Goal: Information Seeking & Learning: Learn about a topic

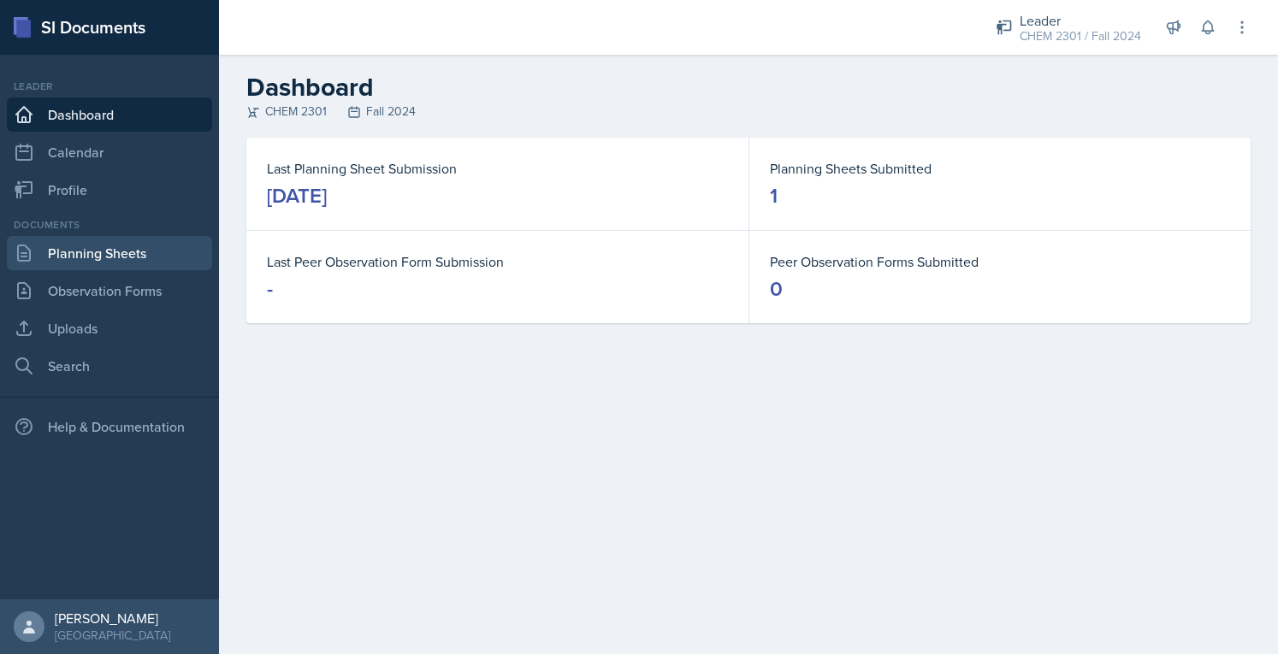
click at [70, 259] on link "Planning Sheets" at bounding box center [109, 253] width 205 height 34
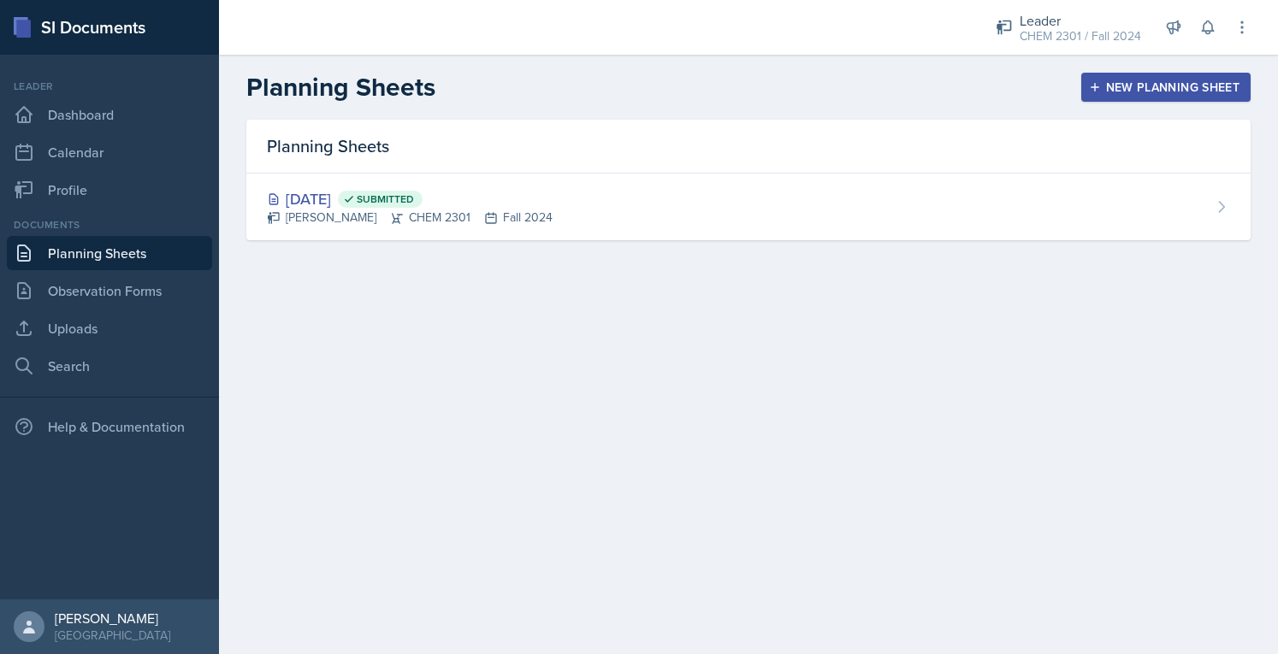
click at [1049, 25] on div "Leader" at bounding box center [1079, 20] width 121 height 21
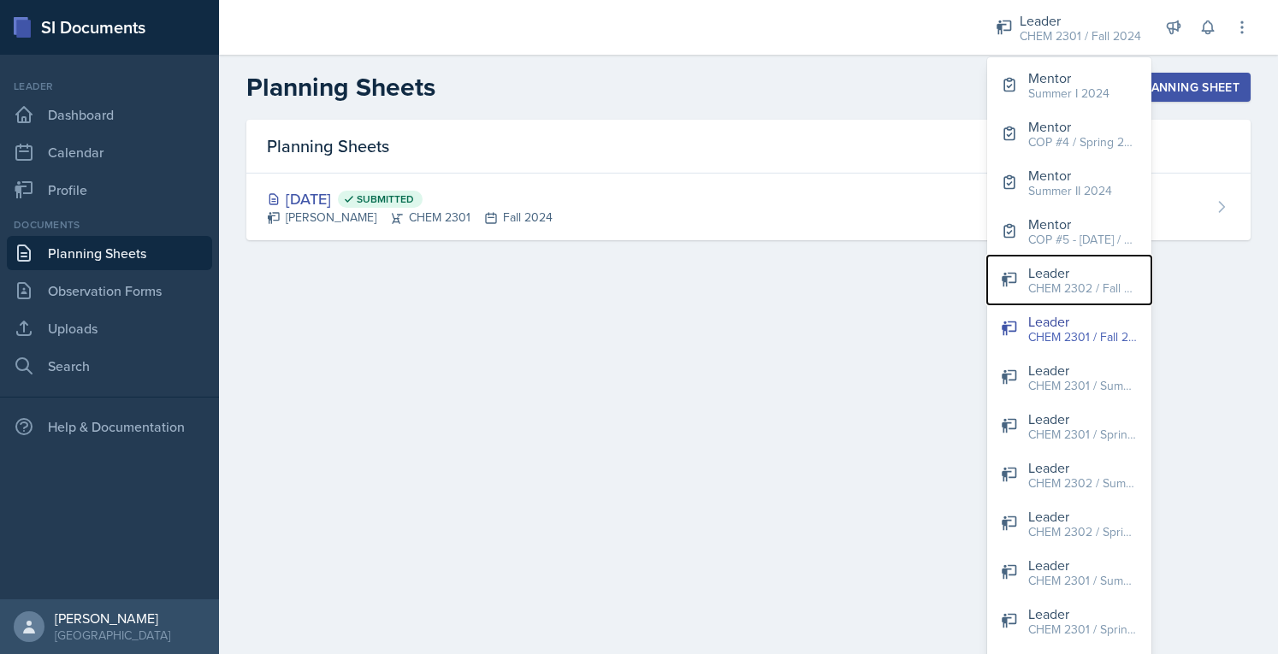
click at [1117, 292] on div "CHEM 2302 / Fall 2024" at bounding box center [1082, 289] width 109 height 18
click at [1116, 292] on main "Planning Sheets New Planning Sheet Planning Sheets [DATE] Submitted [PERSON_NAM…" at bounding box center [748, 354] width 1059 height 599
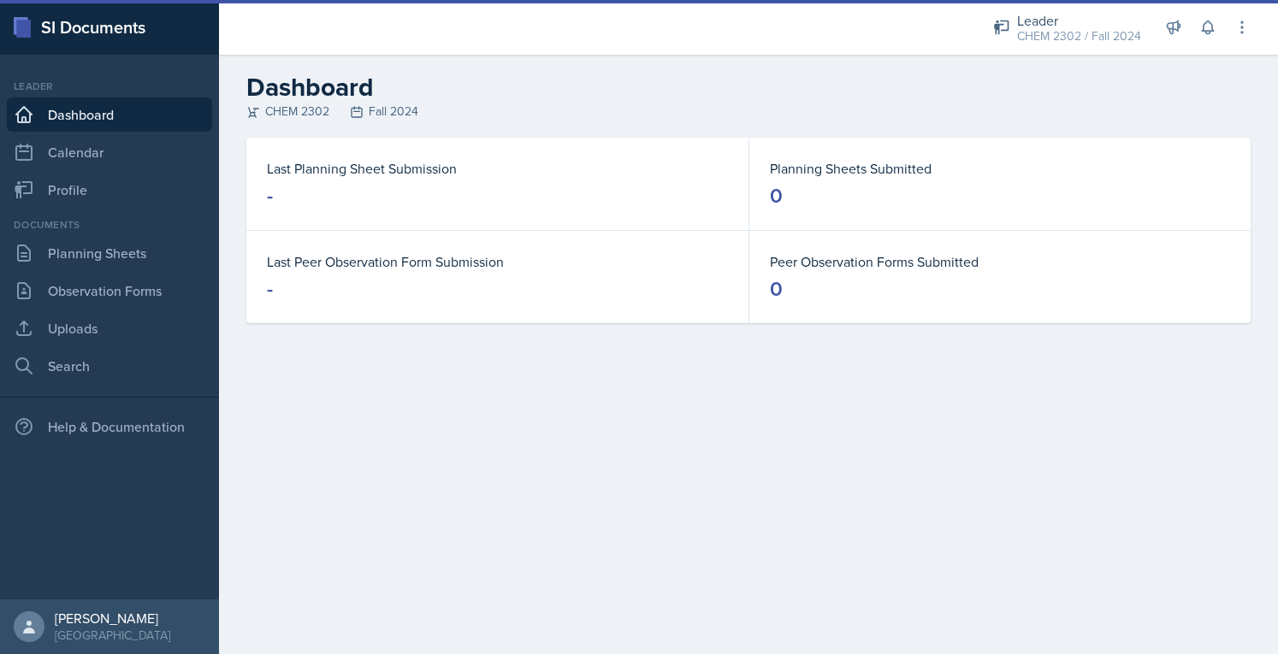
click at [662, 252] on dt "Last Peer Observation Form Submission" at bounding box center [497, 261] width 461 height 21
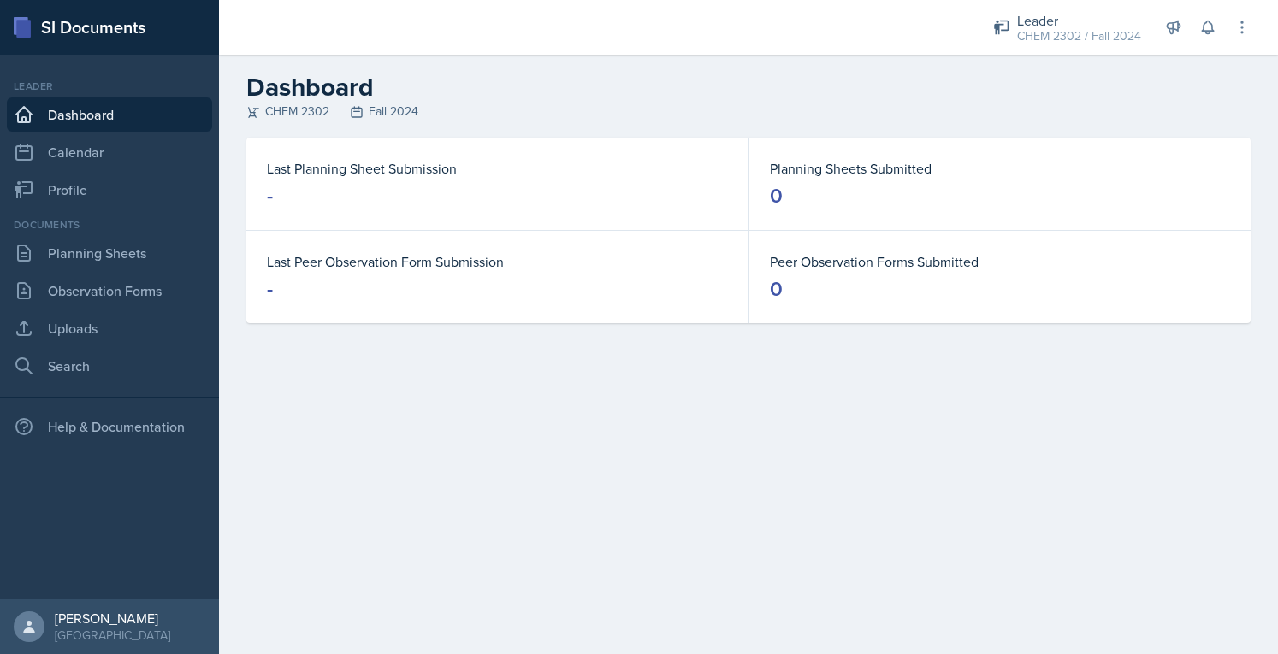
click at [1077, 32] on div "CHEM 2302 / Fall 2024" at bounding box center [1079, 36] width 124 height 18
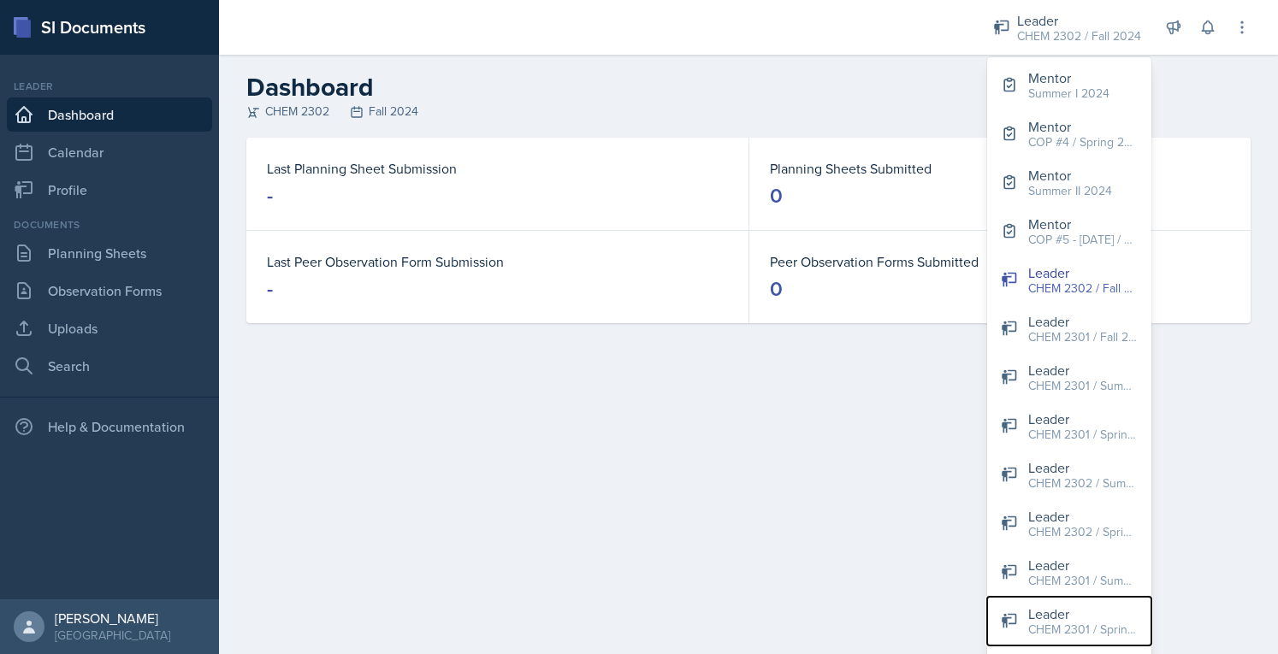
click at [1096, 630] on div "CHEM 2301 / Spring 2024" at bounding box center [1082, 630] width 109 height 18
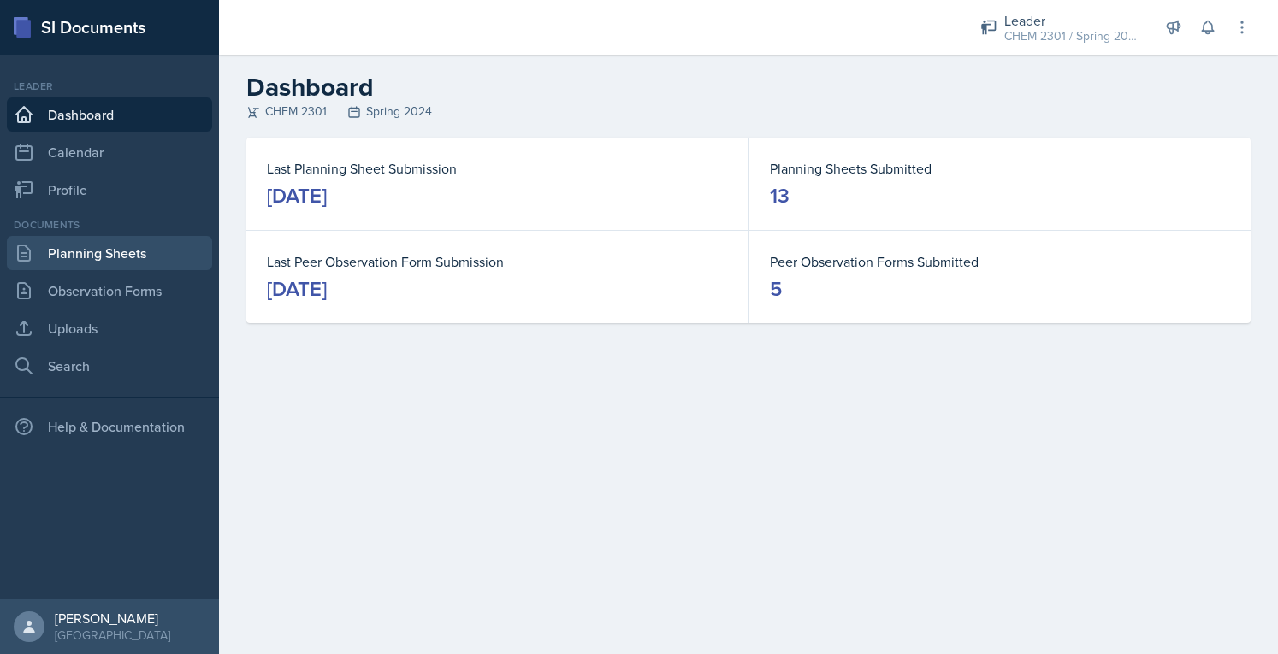
click at [104, 260] on link "Planning Sheets" at bounding box center [109, 253] width 205 height 34
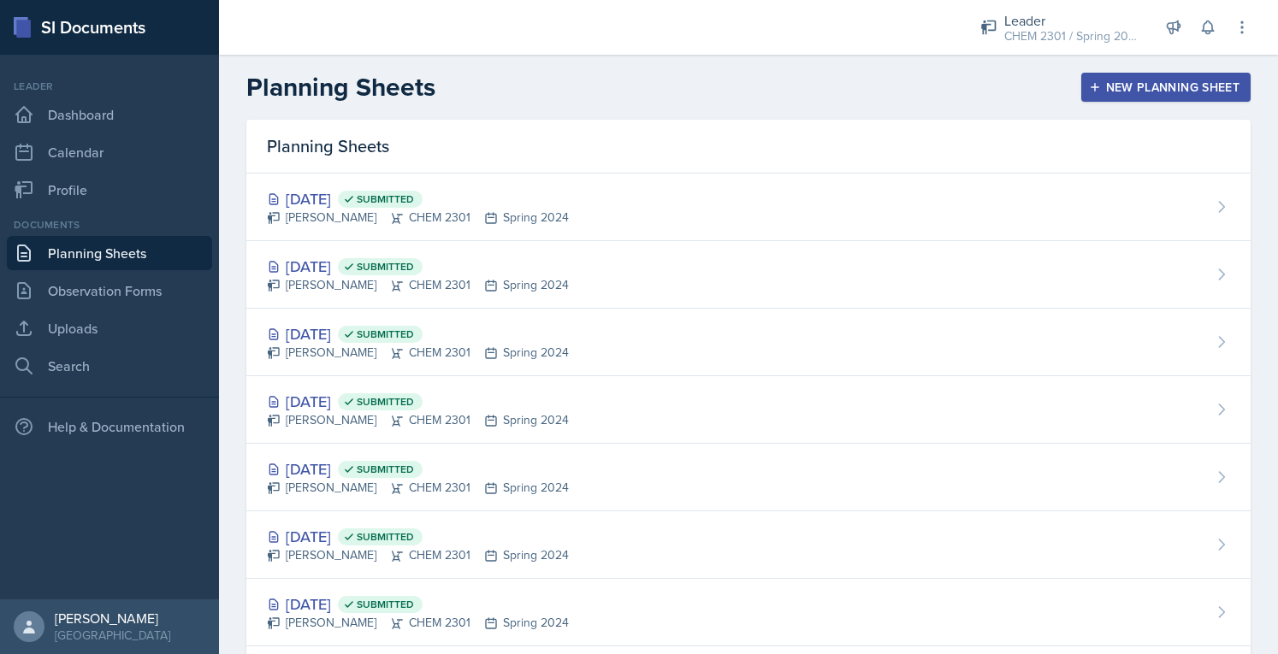
click at [684, 292] on div "[DATE] Submitted [PERSON_NAME] CHEM 2301 Spring 2024" at bounding box center [748, 275] width 1004 height 68
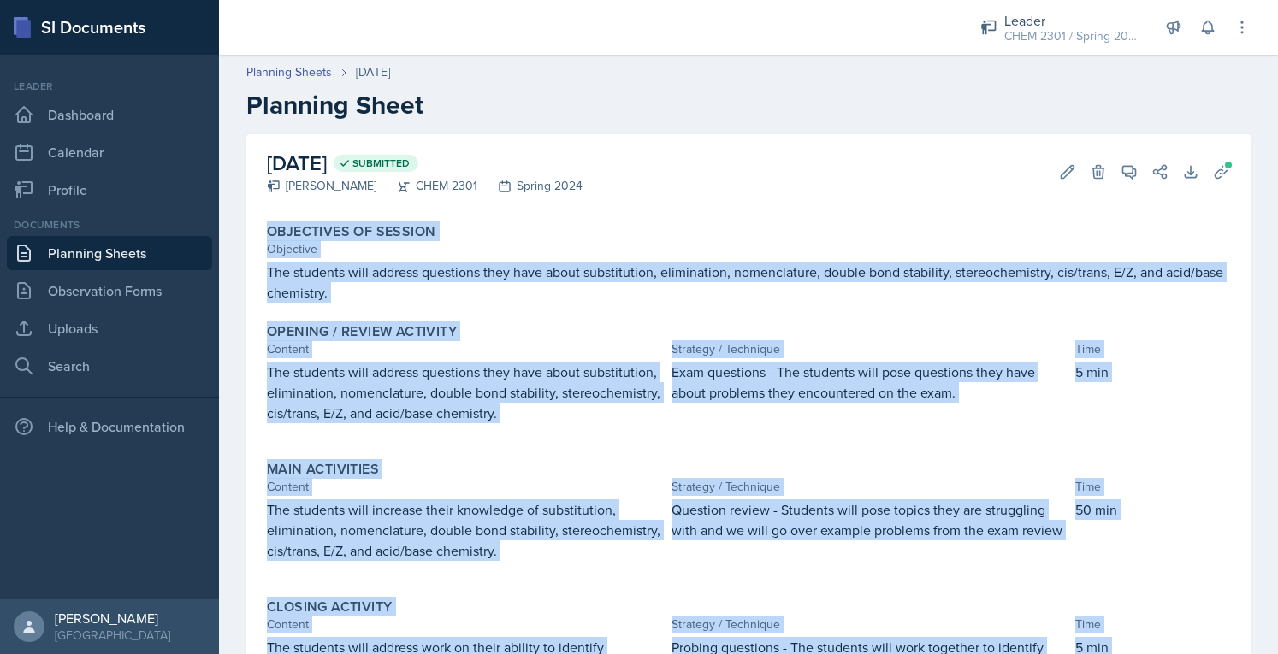
drag, startPoint x: 1034, startPoint y: 569, endPoint x: 252, endPoint y: 232, distance: 851.1
click at [252, 232] on div "[DATE] Submitted [PERSON_NAME] CHEM 2301 Spring 2024 Edit Delete View Comments …" at bounding box center [748, 459] width 1004 height 651
drag, startPoint x: 369, startPoint y: 281, endPoint x: 552, endPoint y: 241, distance: 187.4
click at [552, 241] on div "Objective" at bounding box center [748, 249] width 963 height 18
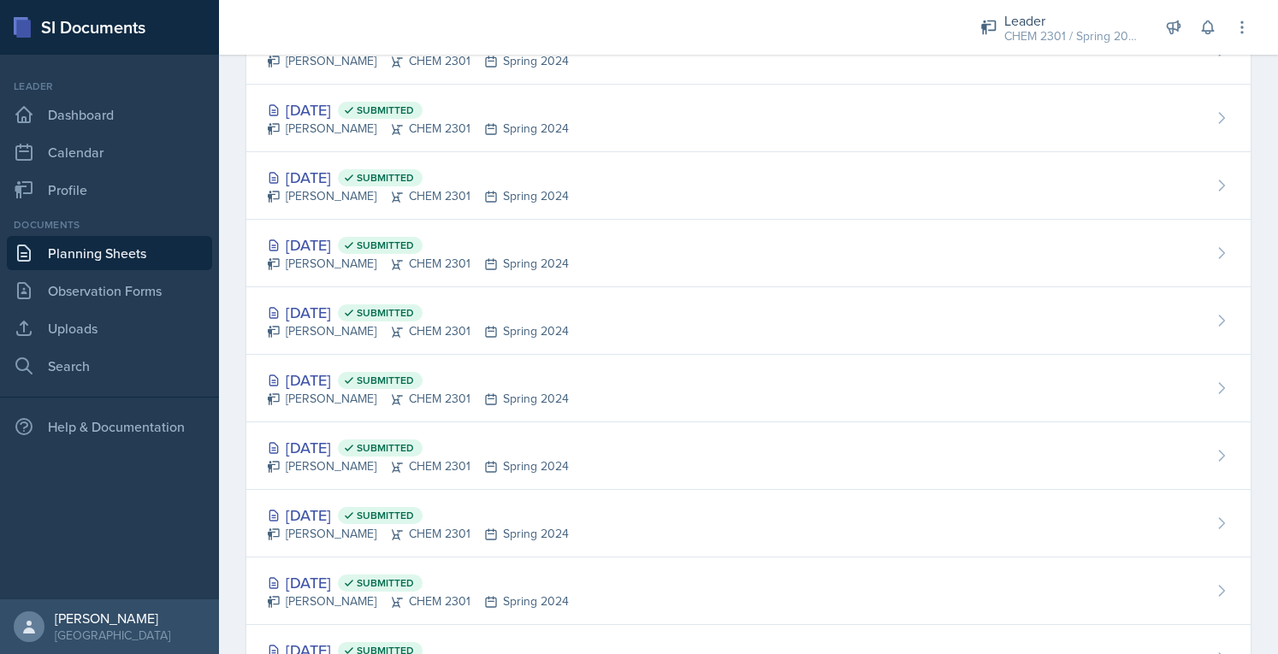
scroll to position [434, 0]
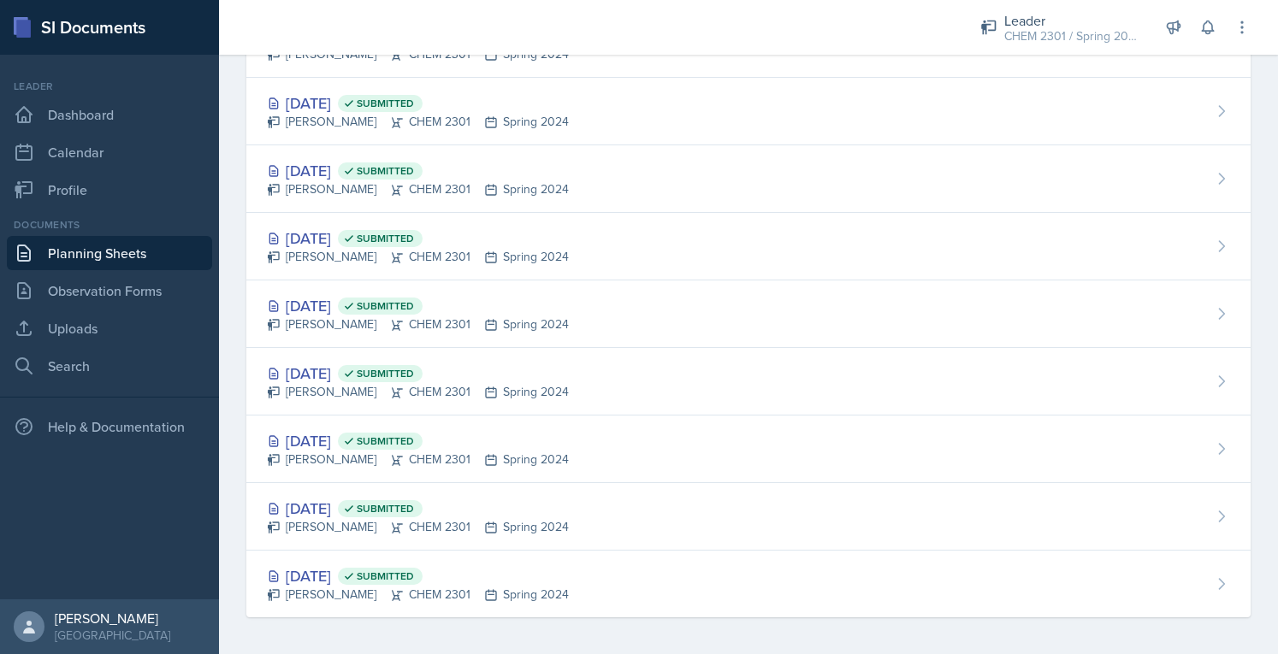
click at [377, 509] on div "[DATE] Submitted" at bounding box center [418, 508] width 302 height 23
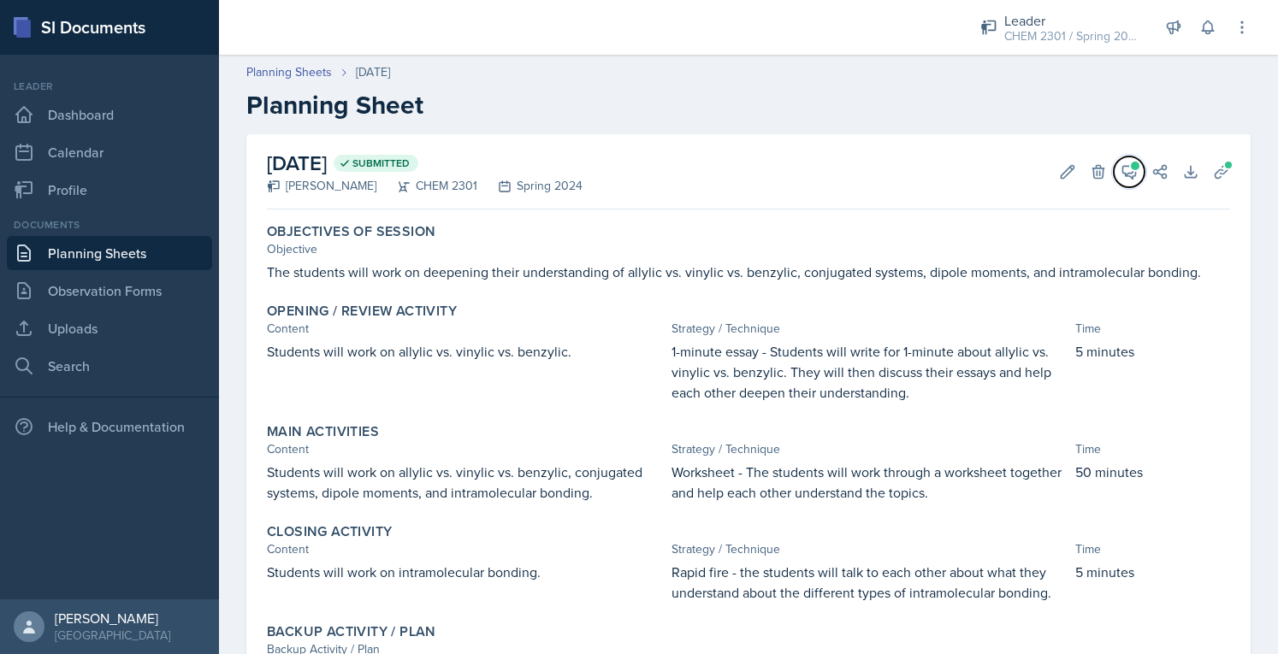
drag, startPoint x: 127, startPoint y: 1, endPoint x: 1115, endPoint y: 173, distance: 1003.4
click at [1120, 169] on icon at bounding box center [1128, 171] width 17 height 17
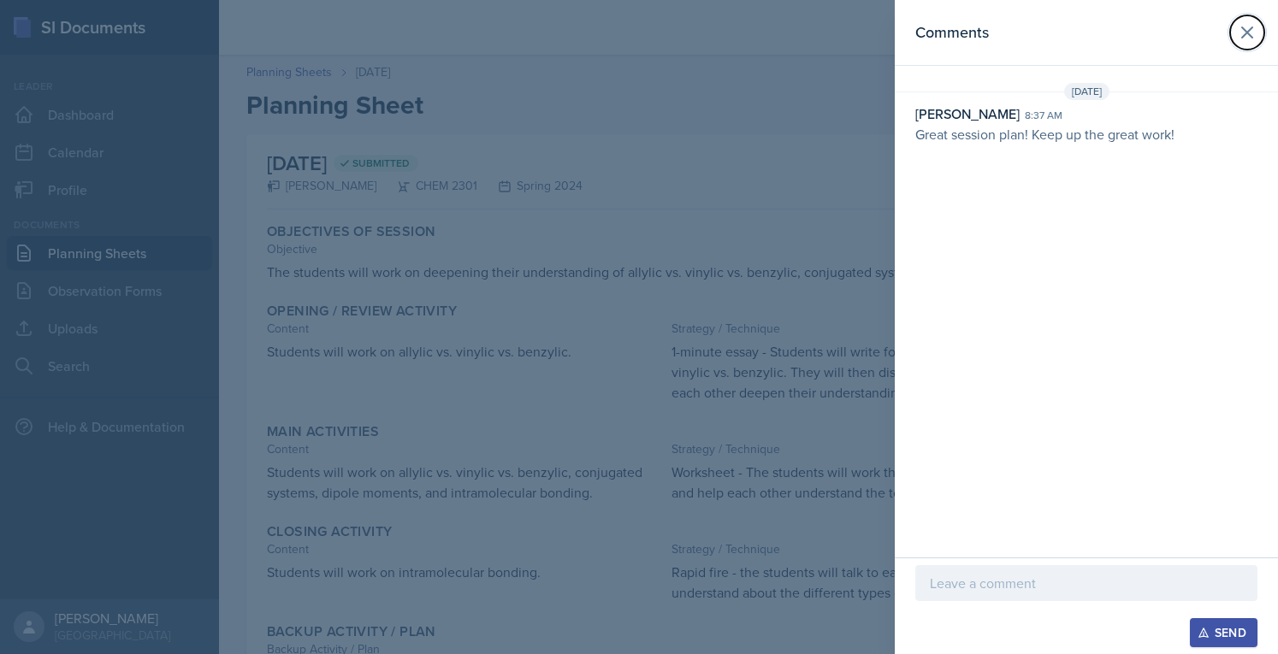
click at [1240, 24] on icon at bounding box center [1247, 32] width 21 height 21
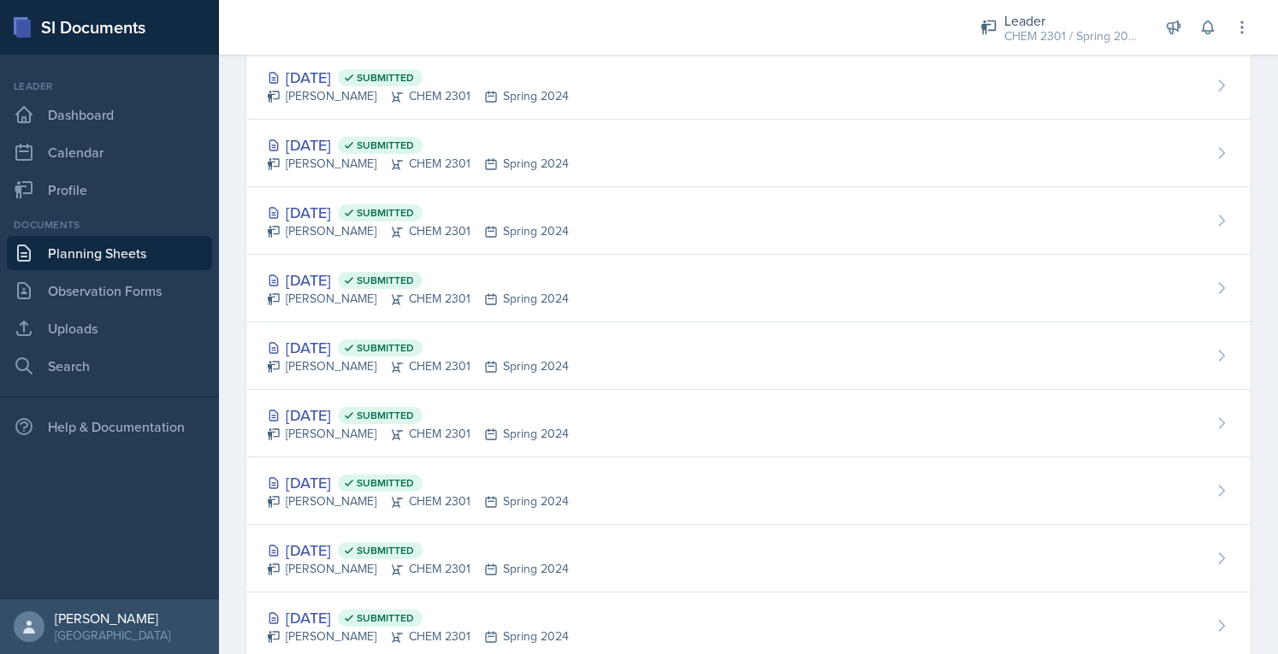
scroll to position [434, 0]
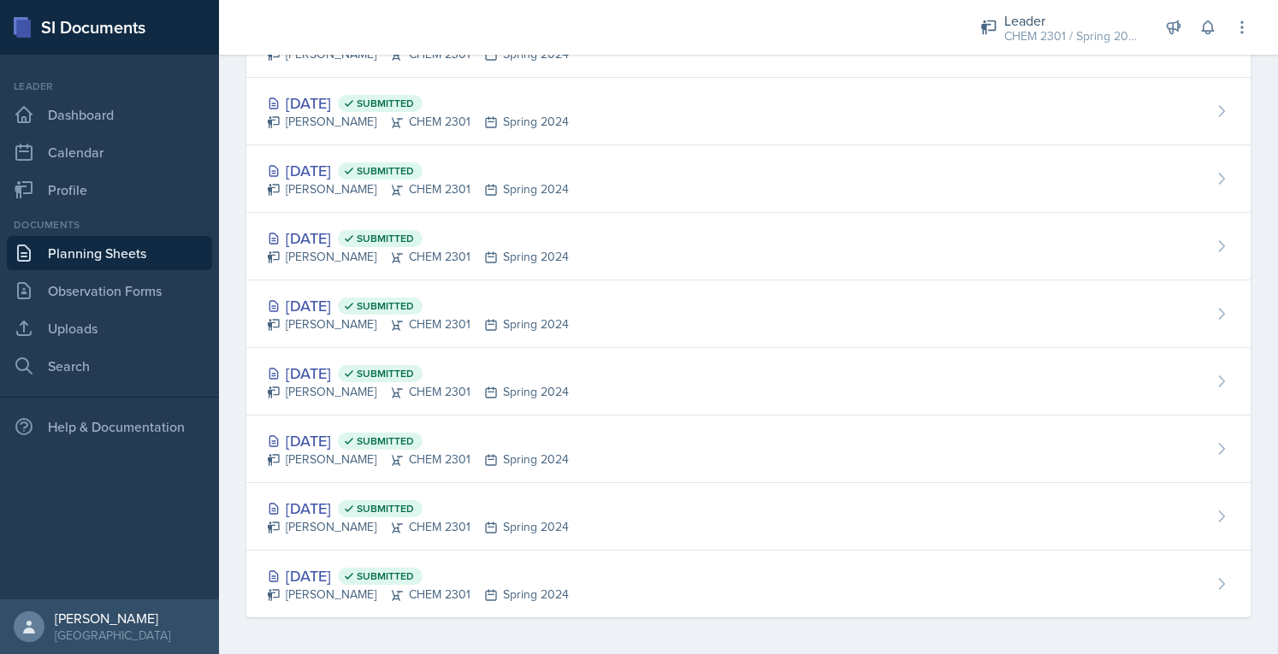
click at [356, 589] on div "[PERSON_NAME] CHEM 2301 Spring 2024" at bounding box center [418, 595] width 302 height 18
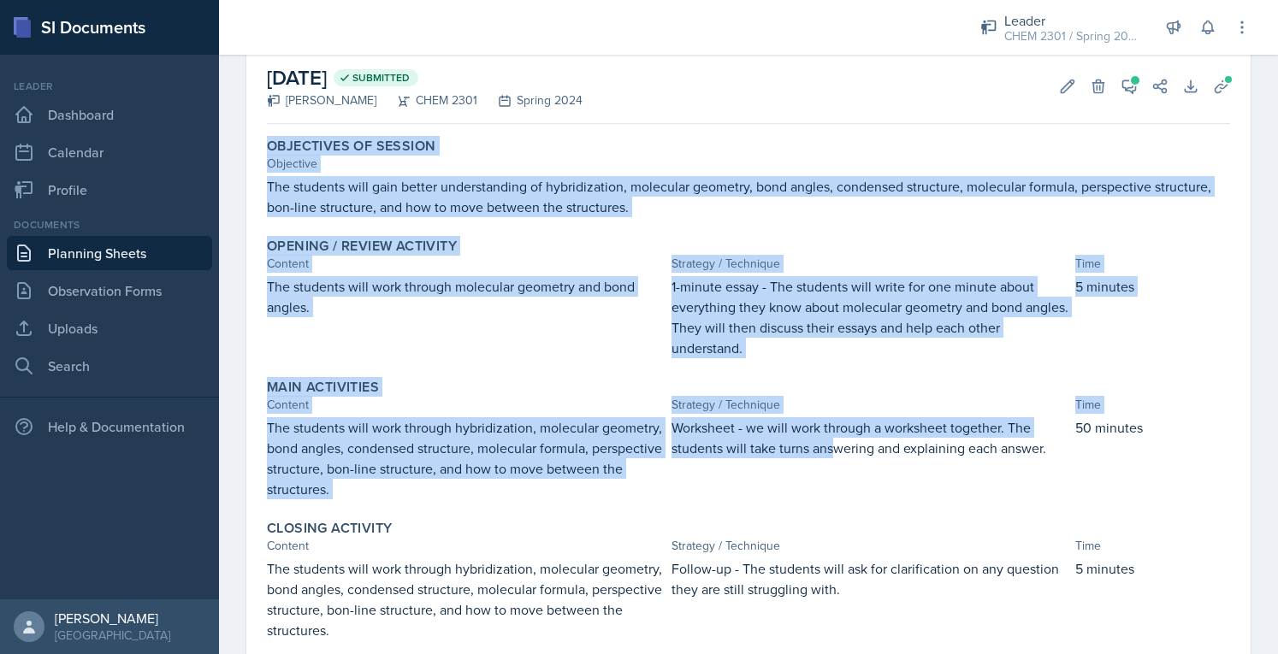
scroll to position [239, 0]
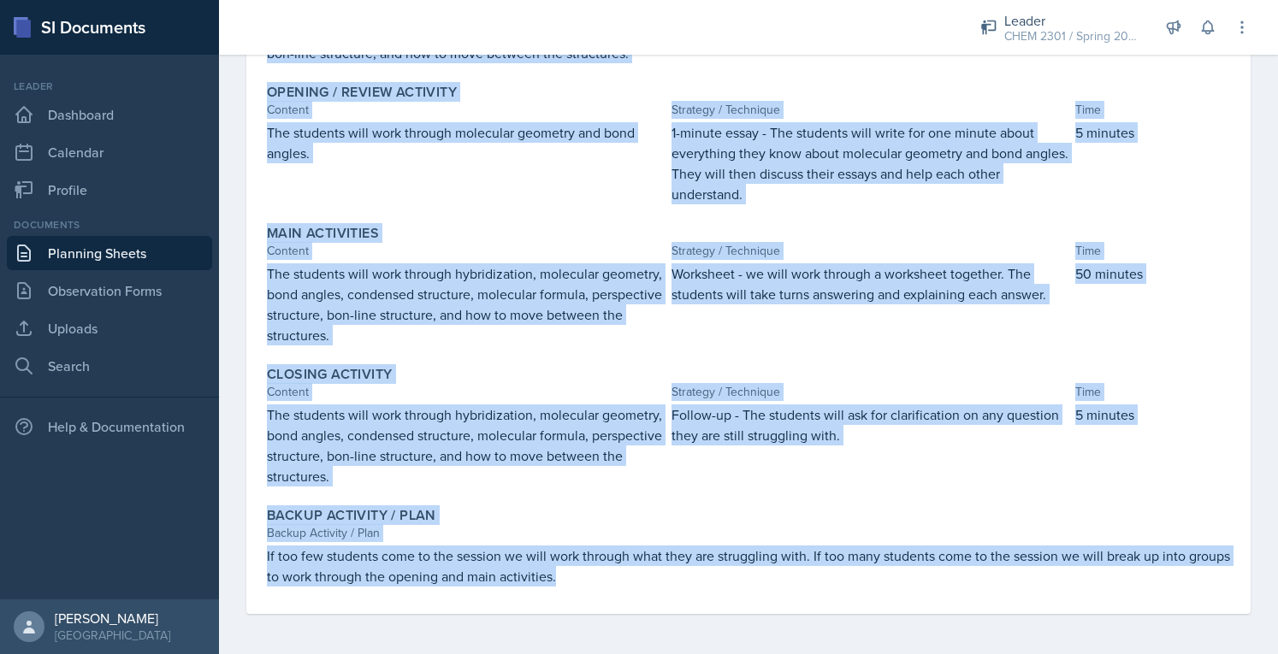
drag, startPoint x: 266, startPoint y: 139, endPoint x: 1158, endPoint y: 565, distance: 988.4
click at [1173, 576] on div "Objectives of Session Objective The students will gain better understanding of …" at bounding box center [748, 295] width 963 height 637
copy div "Objectives of Session Objective The students will gain better understanding of …"
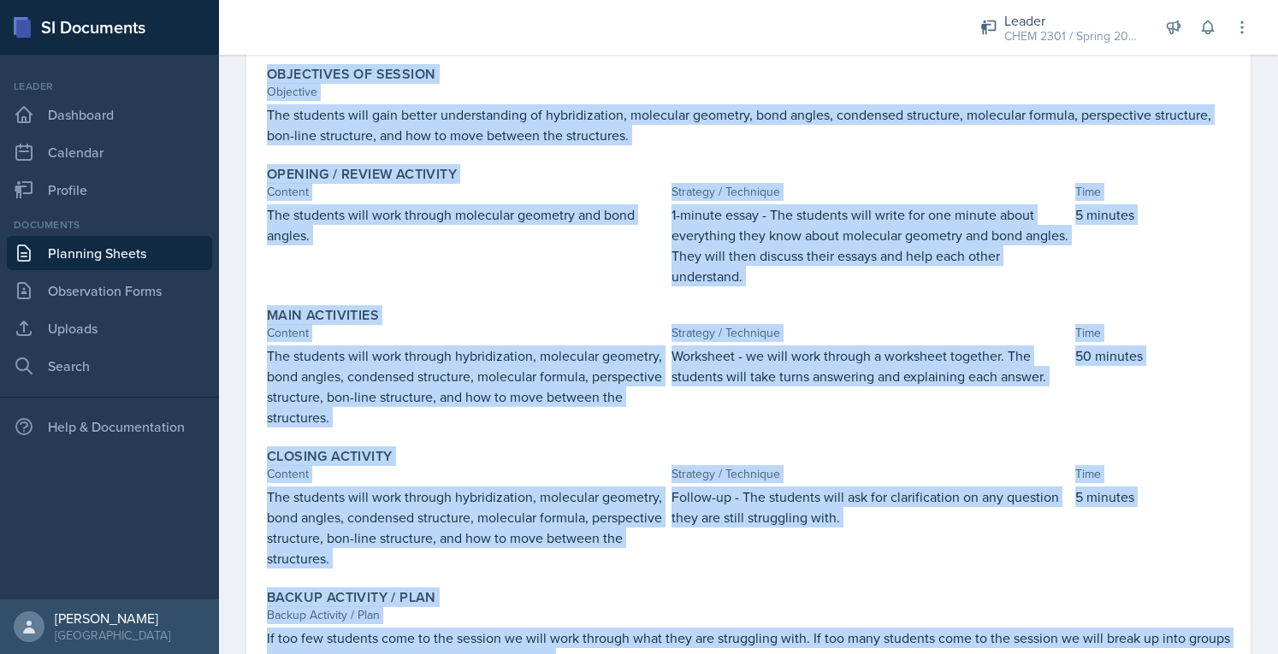
scroll to position [0, 0]
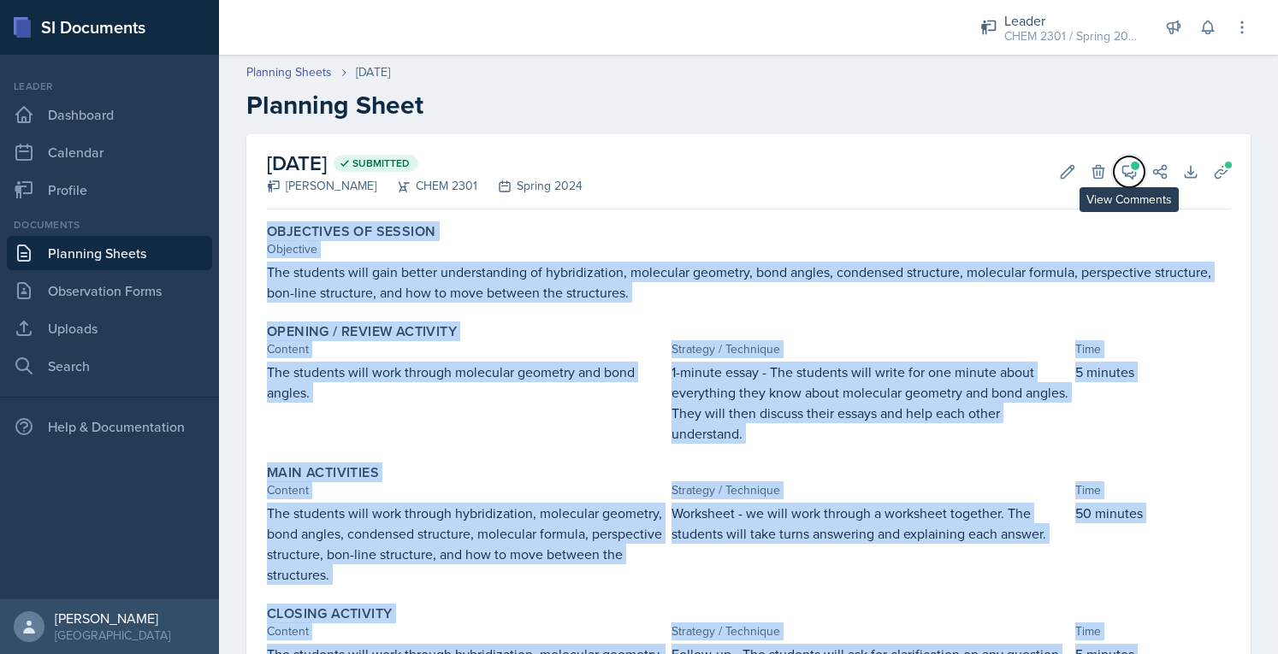
click at [1123, 170] on icon at bounding box center [1129, 172] width 13 height 13
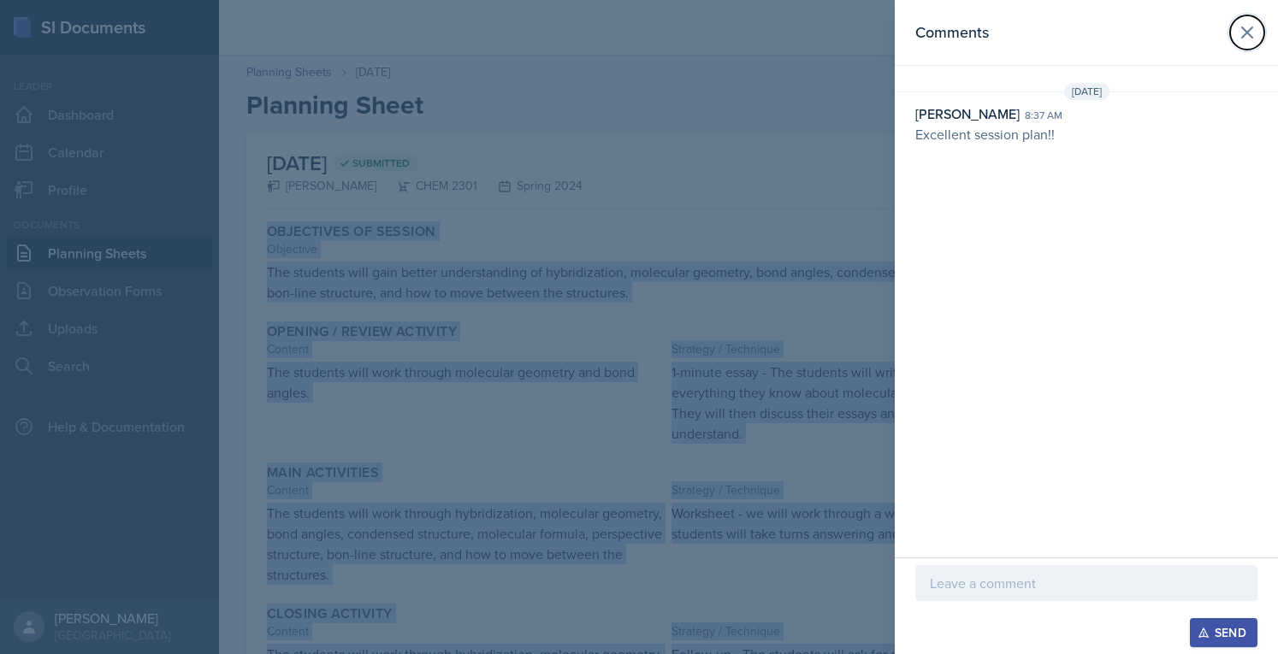
click at [1250, 40] on icon at bounding box center [1247, 32] width 21 height 21
